Goal: Find specific page/section: Find specific page/section

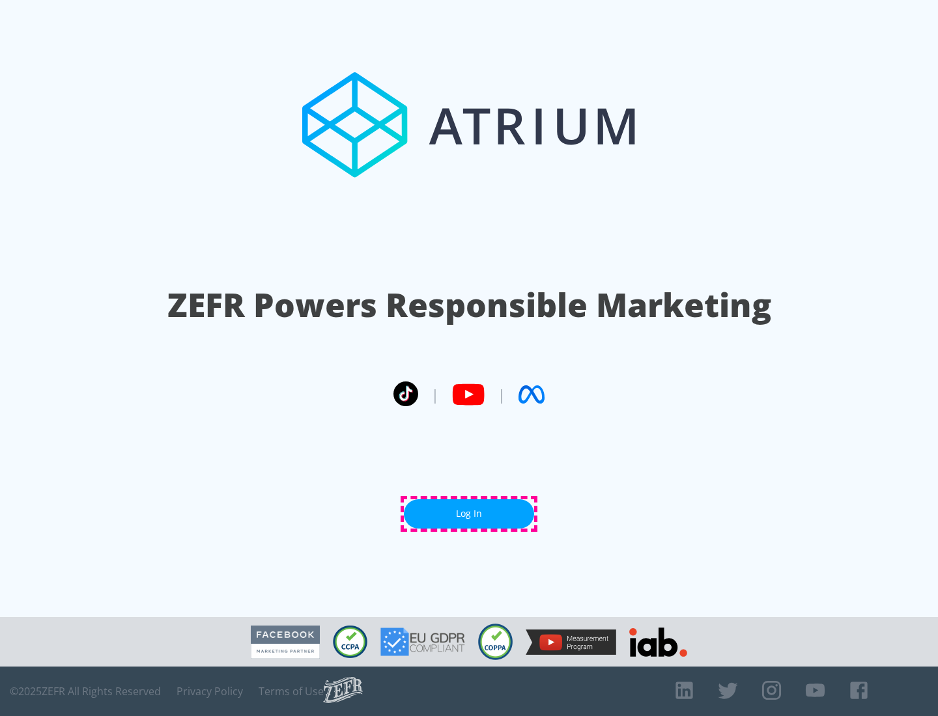
click at [469, 514] on link "Log In" at bounding box center [469, 514] width 130 height 29
